Goal: Transaction & Acquisition: Book appointment/travel/reservation

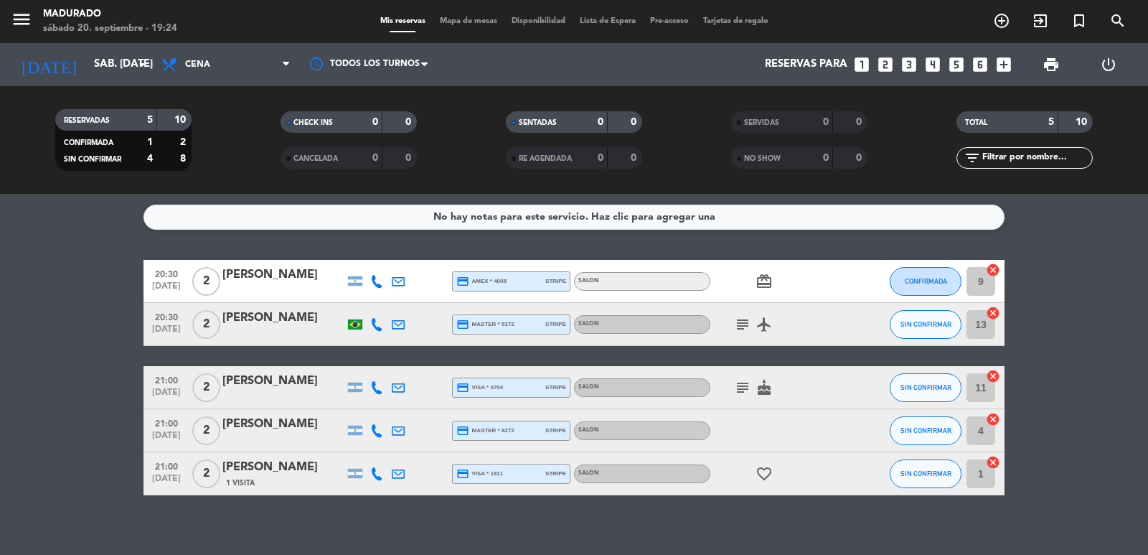
click at [382, 469] on icon at bounding box center [376, 473] width 13 height 13
click at [142, 71] on icon "arrow_drop_down" at bounding box center [141, 64] width 17 height 17
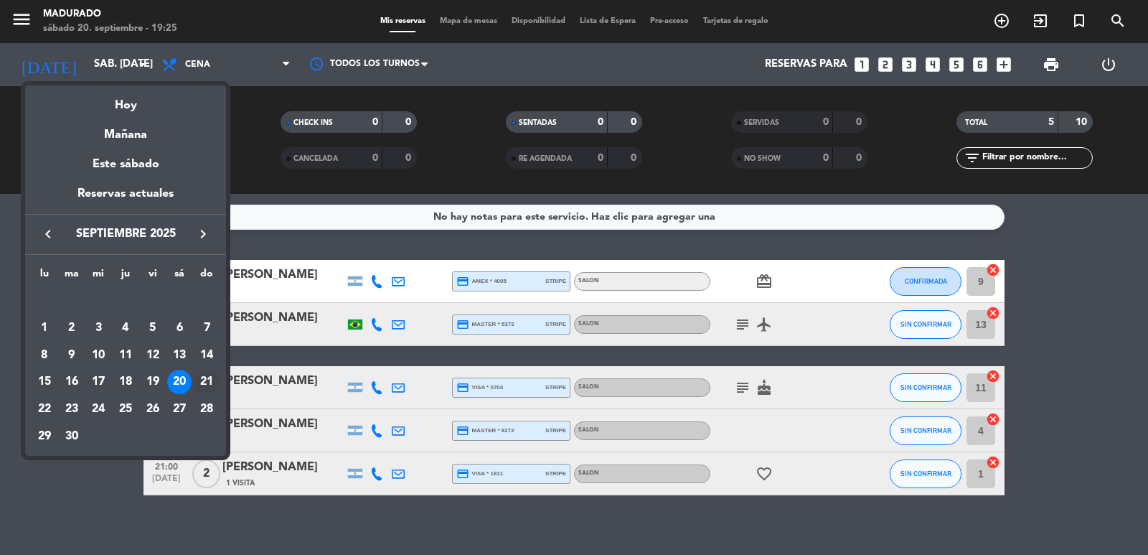
click at [210, 387] on div "21" at bounding box center [206, 382] width 24 height 24
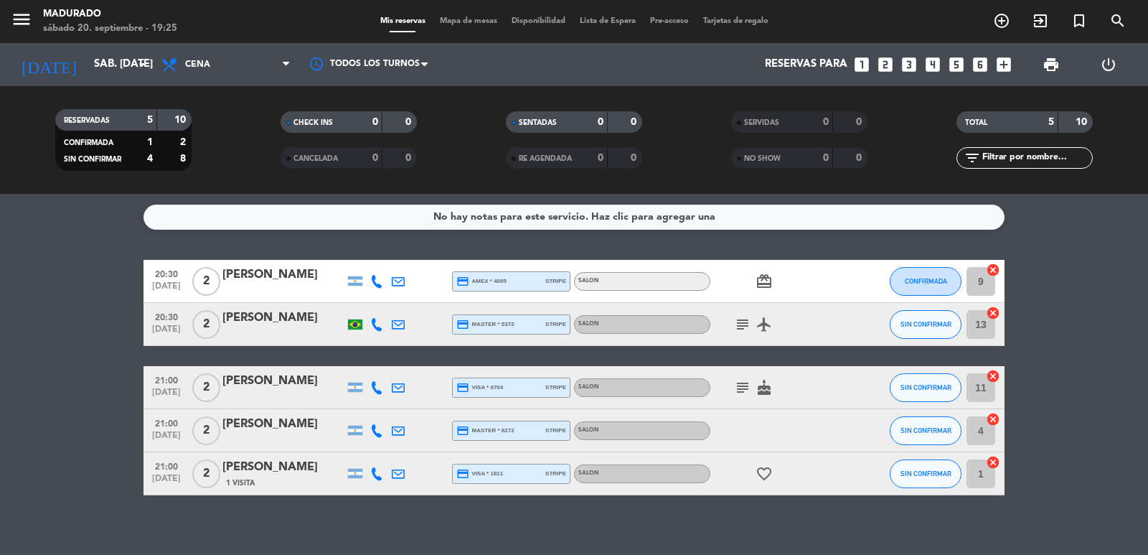
type input "dom. [DATE]"
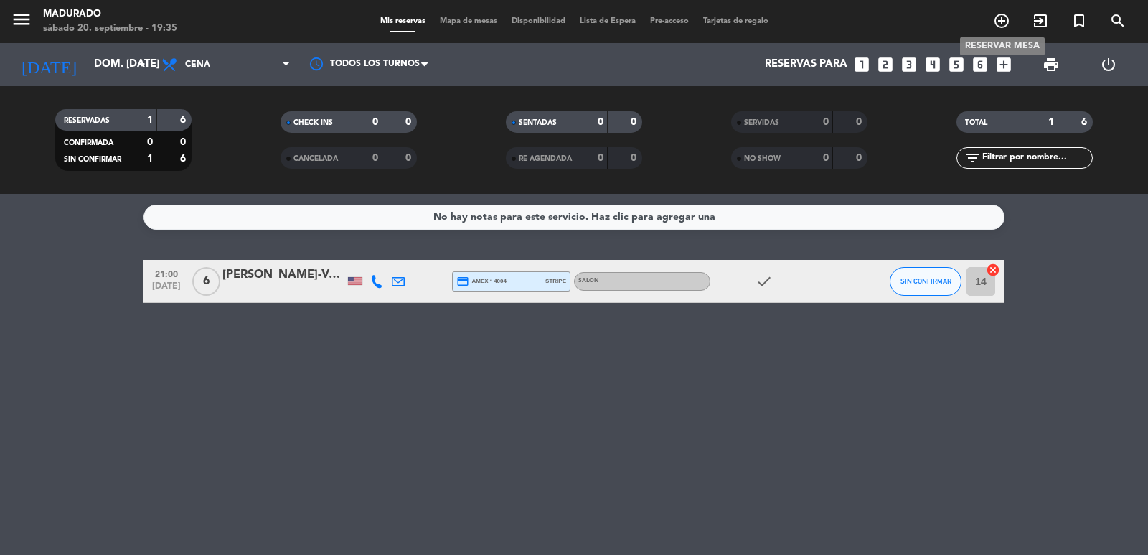
click at [999, 21] on icon "add_circle_outline" at bounding box center [1001, 20] width 17 height 17
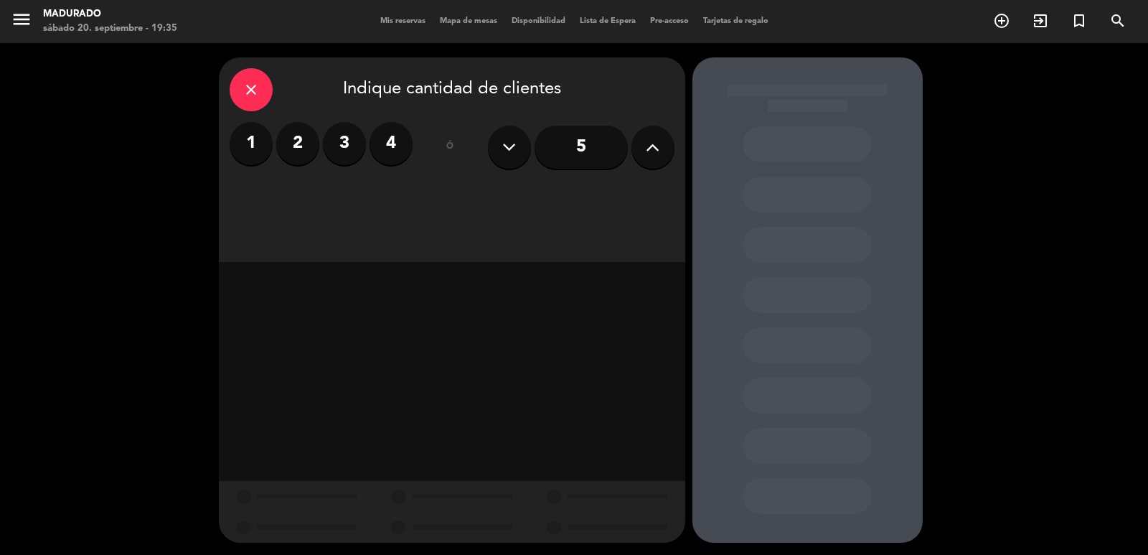
click at [650, 144] on icon at bounding box center [653, 147] width 14 height 22
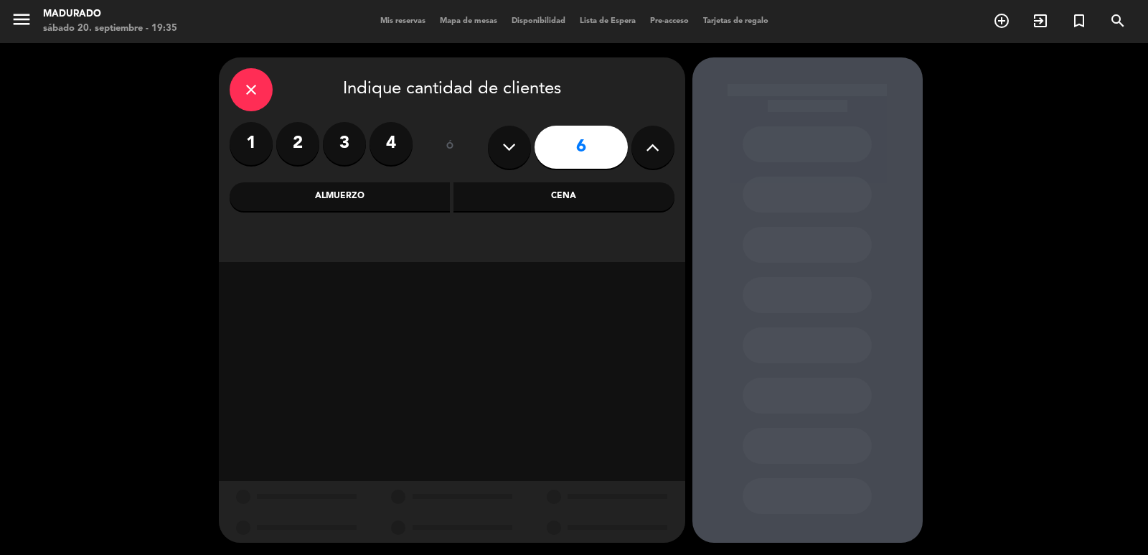
click at [527, 202] on div "Cena" at bounding box center [563, 196] width 221 height 29
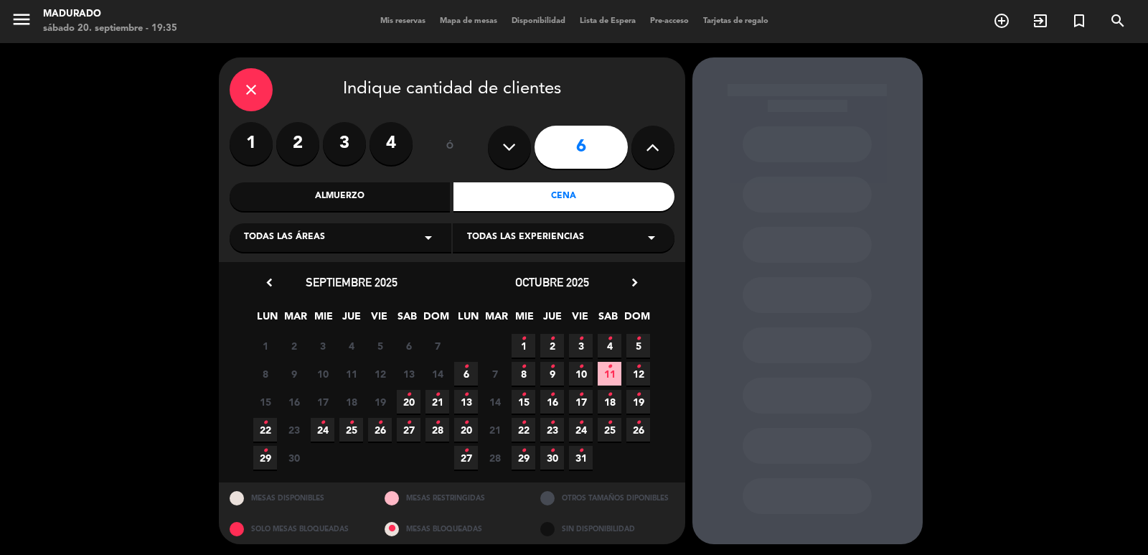
click at [634, 375] on span "12 •" at bounding box center [638, 374] width 24 height 24
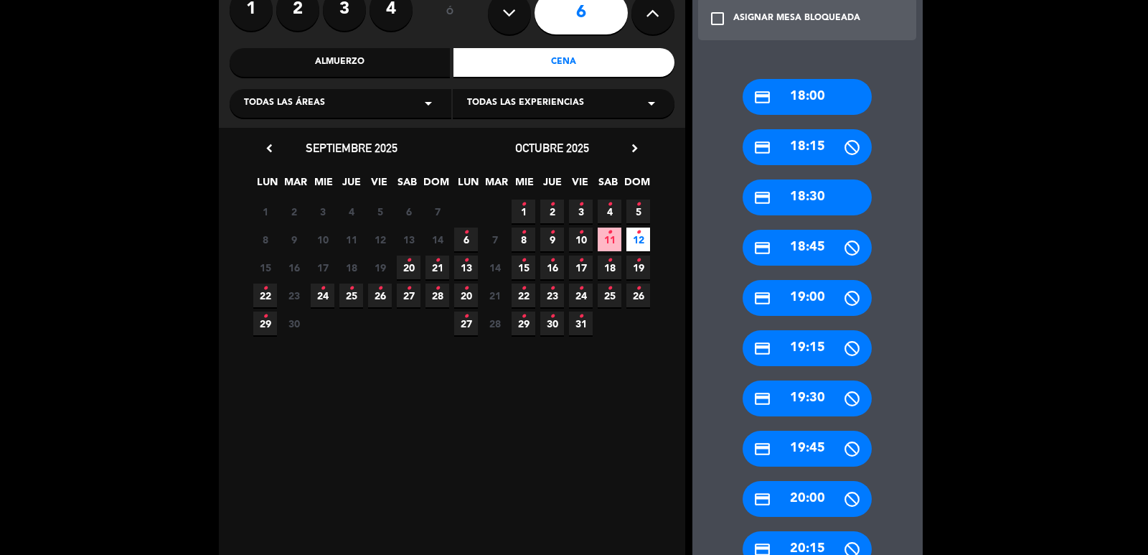
scroll to position [146, 0]
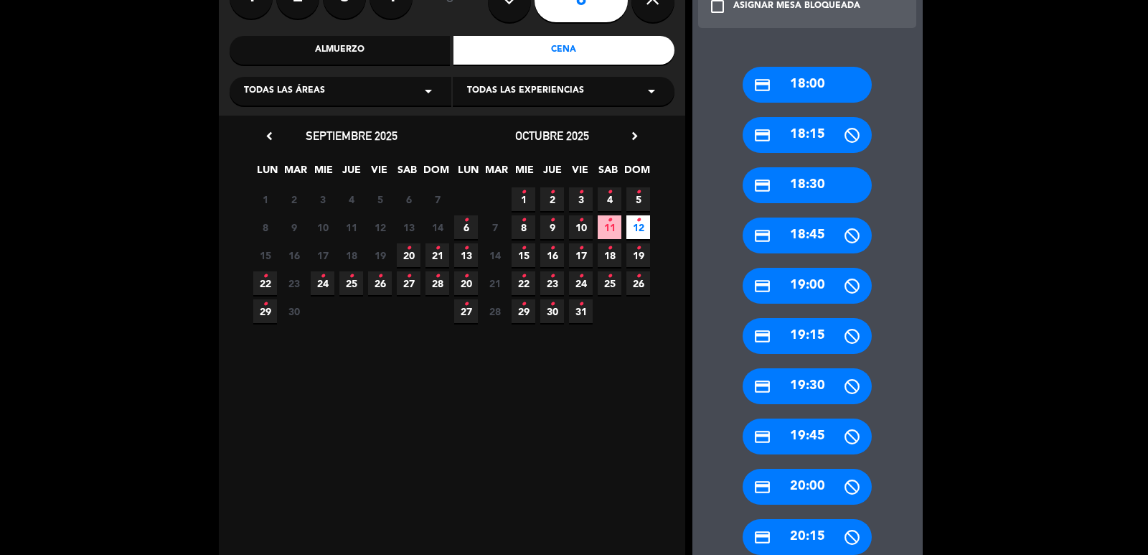
click at [824, 282] on div "credit_card 19:00" at bounding box center [807, 286] width 129 height 36
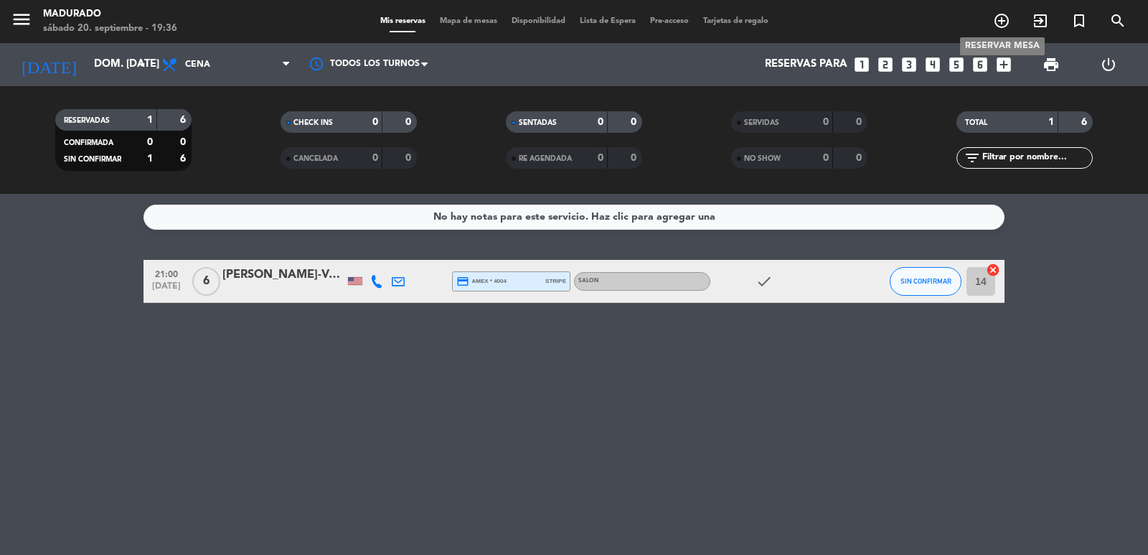
click at [1002, 26] on icon "add_circle_outline" at bounding box center [1001, 20] width 17 height 17
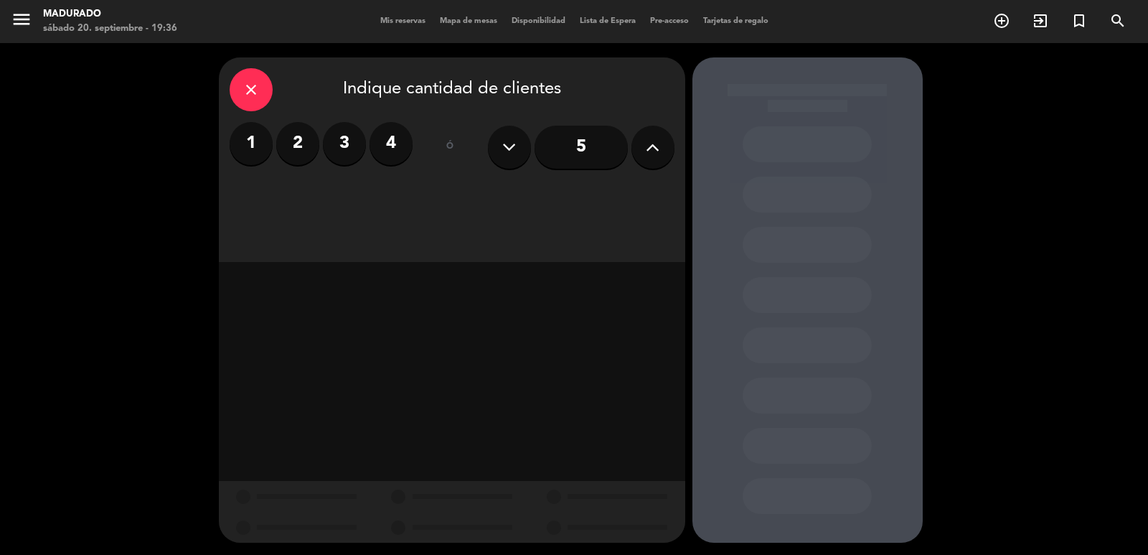
click at [641, 150] on button at bounding box center [652, 147] width 43 height 43
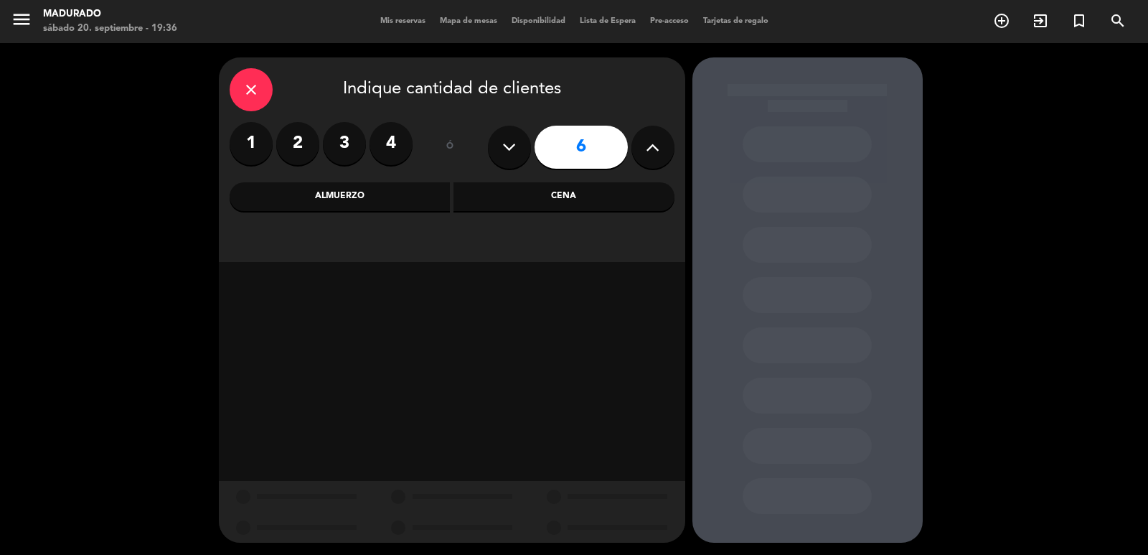
click at [536, 199] on div "Cena" at bounding box center [563, 196] width 221 height 29
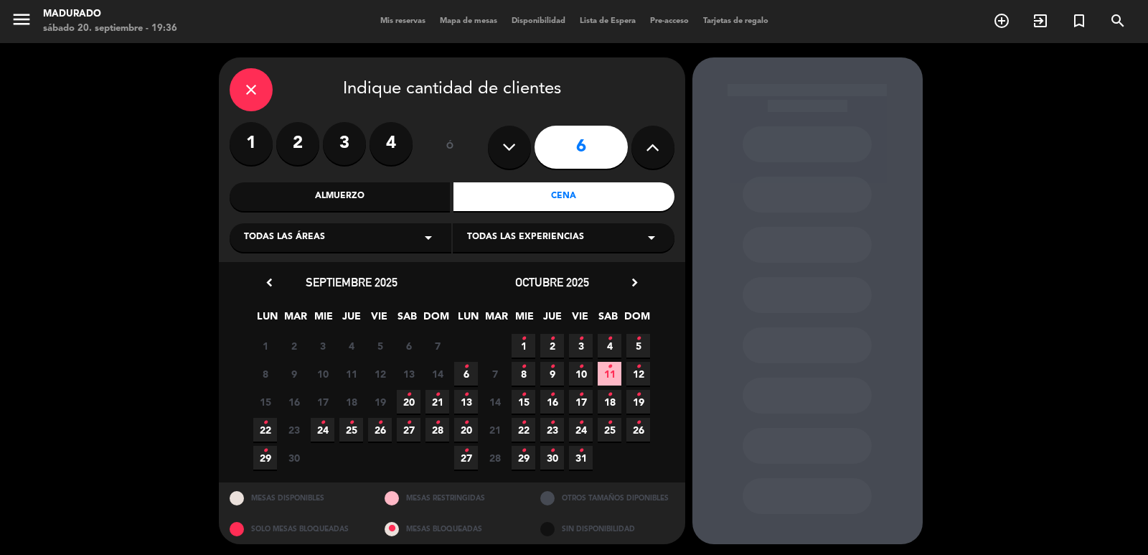
click at [634, 371] on span "12 •" at bounding box center [638, 374] width 24 height 24
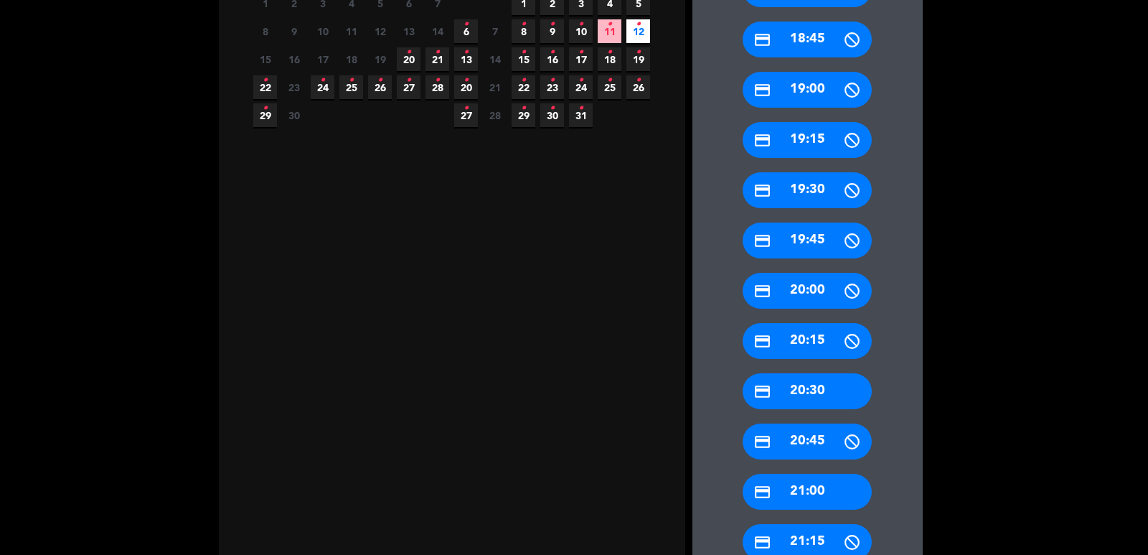
scroll to position [330, 0]
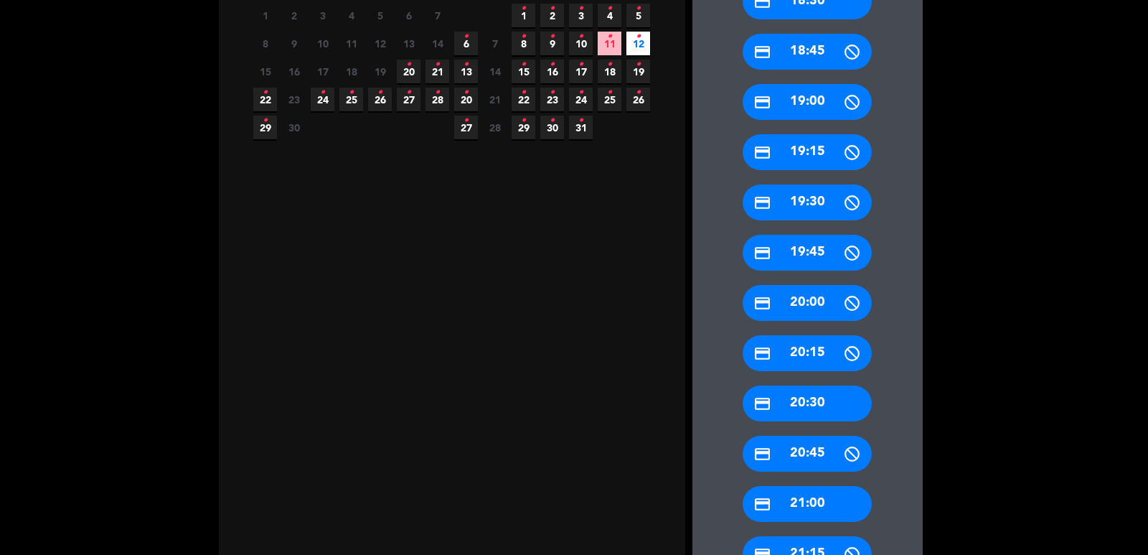
click at [834, 98] on div "credit_card 19:00" at bounding box center [807, 102] width 129 height 36
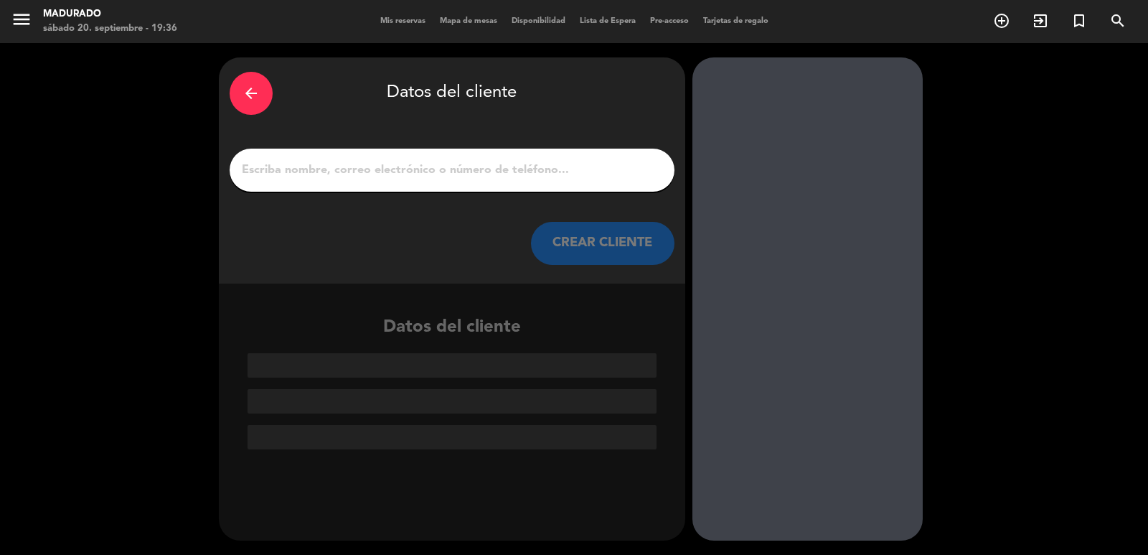
scroll to position [0, 0]
click at [322, 174] on input "1" at bounding box center [451, 170] width 423 height 20
paste input "[EMAIL_ADDRESS][DOMAIN_NAME]"
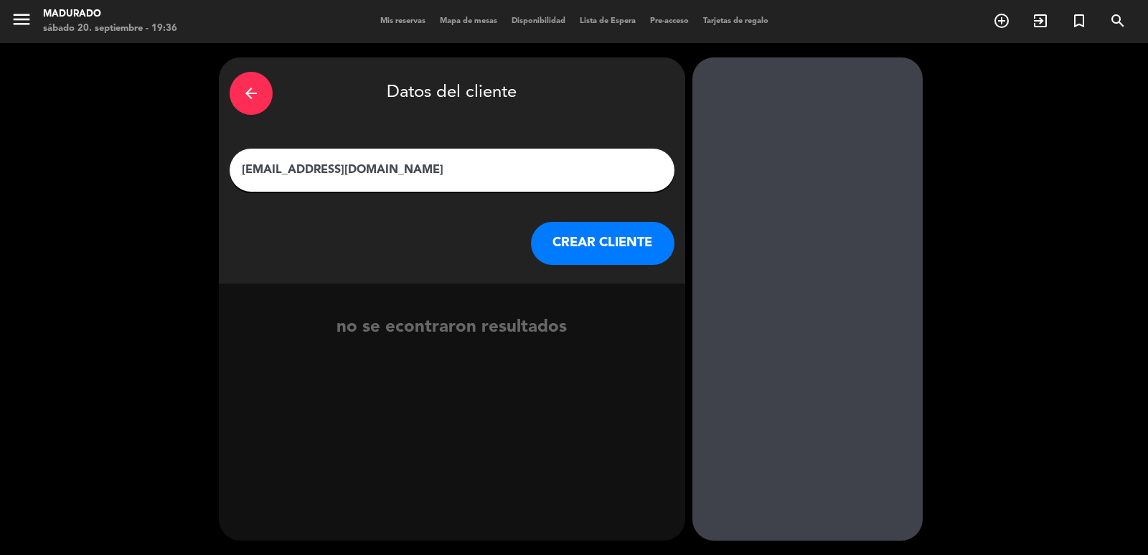
type input "[EMAIL_ADDRESS][DOMAIN_NAME]"
click at [588, 240] on button "CREAR CLIENTE" at bounding box center [603, 243] width 144 height 43
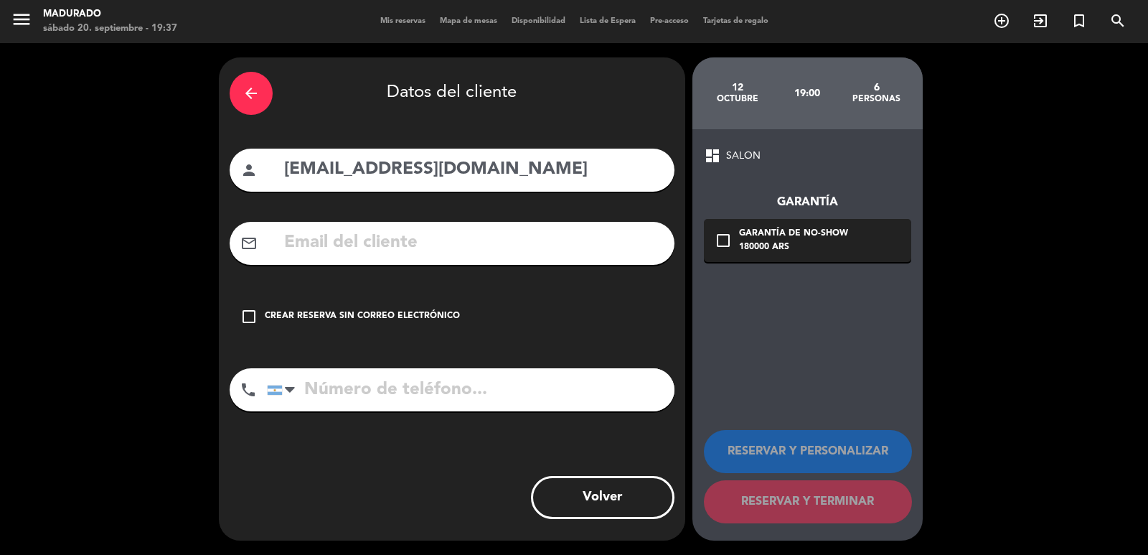
drag, startPoint x: 538, startPoint y: 176, endPoint x: 171, endPoint y: 179, distance: 366.7
click at [173, 178] on div "arrow_back Datos del cliente person [EMAIL_ADDRESS][DOMAIN_NAME] mail_outline c…" at bounding box center [574, 299] width 1148 height 512
click at [305, 242] on input "text" at bounding box center [473, 242] width 381 height 29
paste input "[EMAIL_ADDRESS][DOMAIN_NAME]"
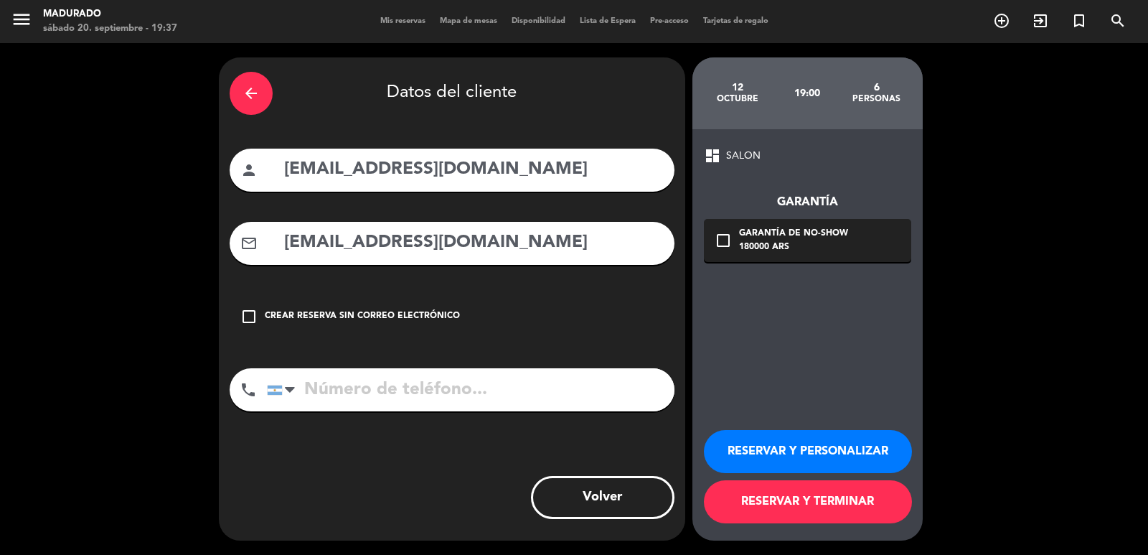
type input "[EMAIL_ADDRESS][DOMAIN_NAME]"
drag, startPoint x: 519, startPoint y: 175, endPoint x: 171, endPoint y: 191, distance: 348.4
click at [171, 191] on div "arrow_back Datos del cliente person [EMAIL_ADDRESS][DOMAIN_NAME] mail_outline […" at bounding box center [574, 299] width 1148 height 512
type input "[PERSON_NAME]"
click at [334, 386] on input "tel" at bounding box center [471, 389] width 408 height 43
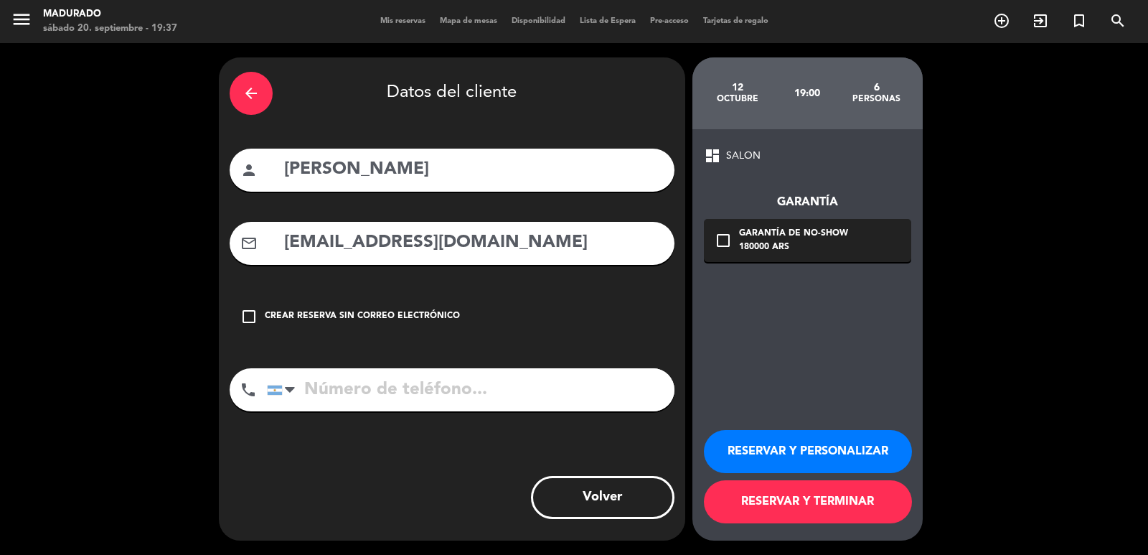
paste input "[PHONE_NUMBER]"
type input "[PHONE_NUMBER]"
click at [723, 238] on icon "check_box_outline_blank" at bounding box center [723, 240] width 17 height 17
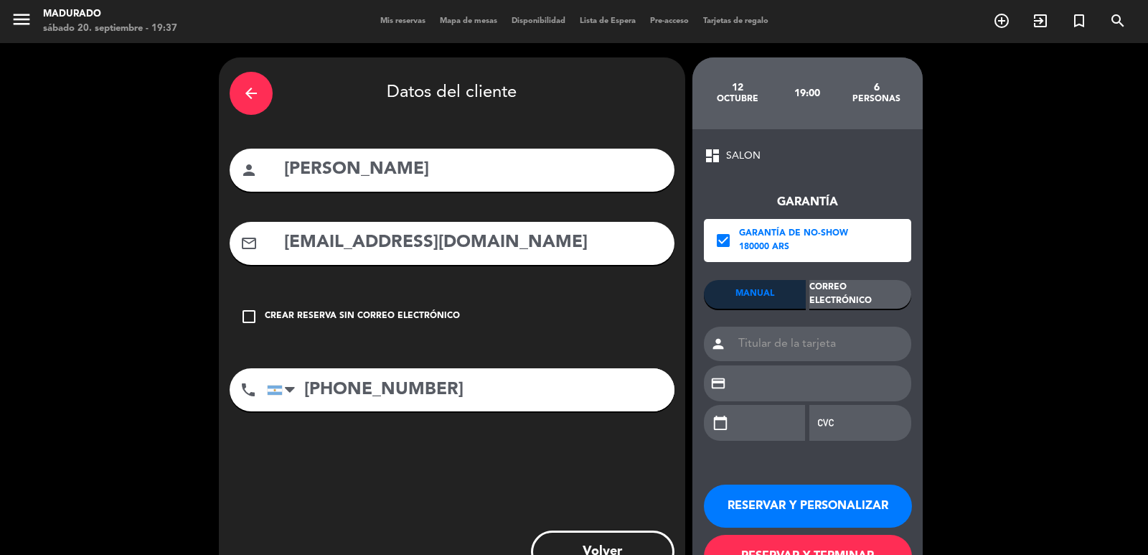
click at [880, 293] on div "Correo Electrónico" at bounding box center [860, 294] width 102 height 29
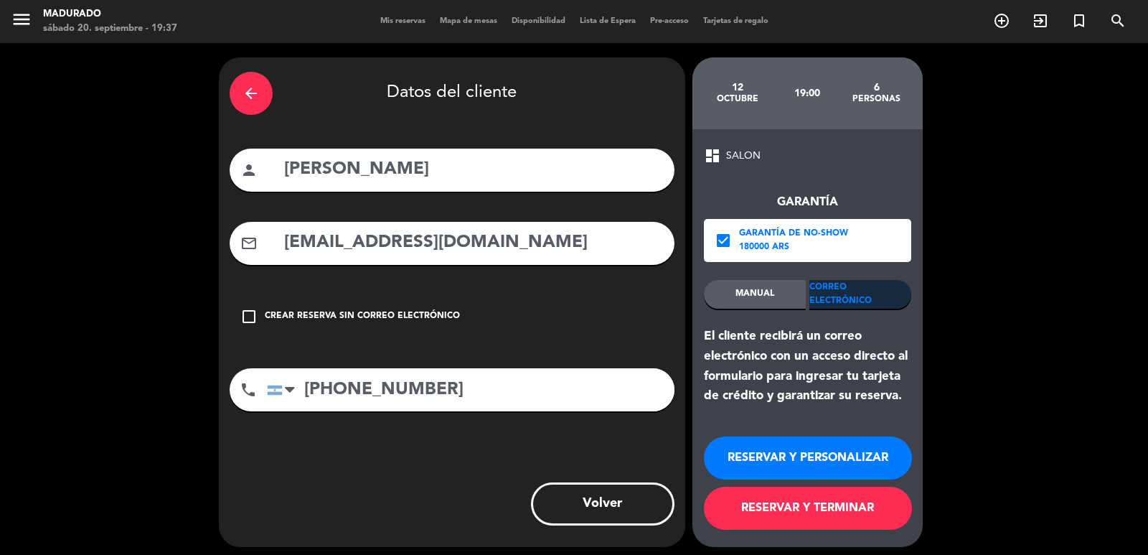
click at [790, 512] on button "RESERVAR Y TERMINAR" at bounding box center [808, 508] width 208 height 43
